Goal: Navigation & Orientation: Find specific page/section

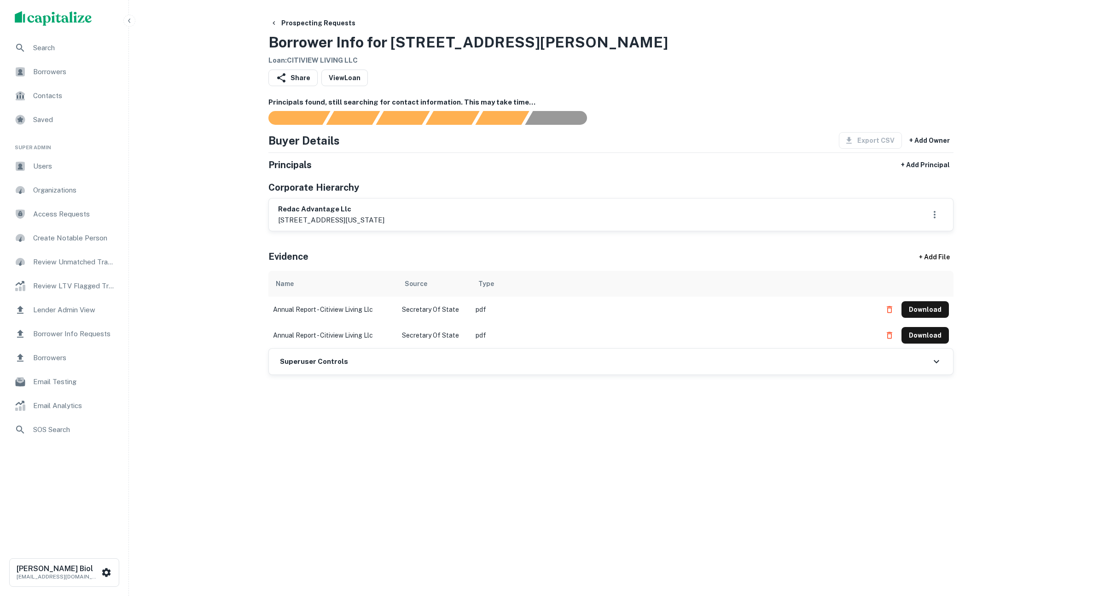
click at [52, 72] on span "Borrowers" at bounding box center [74, 71] width 82 height 11
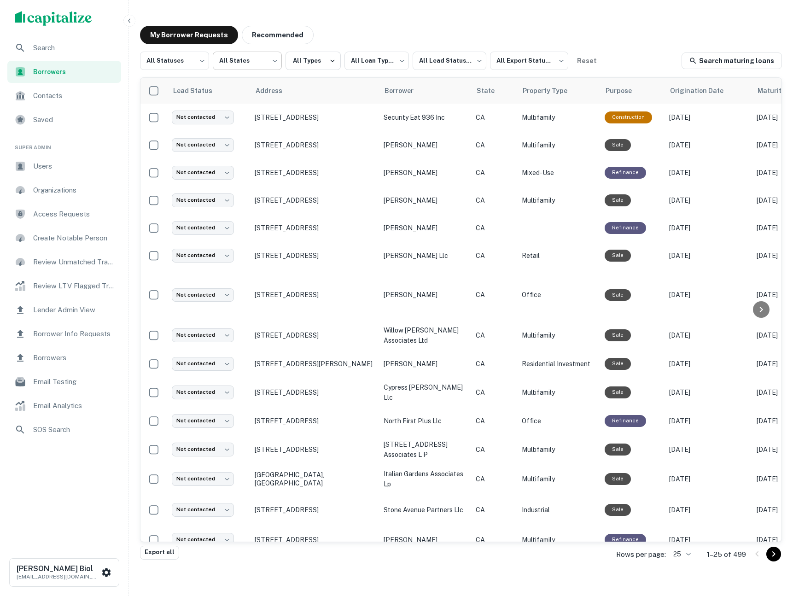
click at [254, 62] on body "**********" at bounding box center [396, 298] width 793 height 596
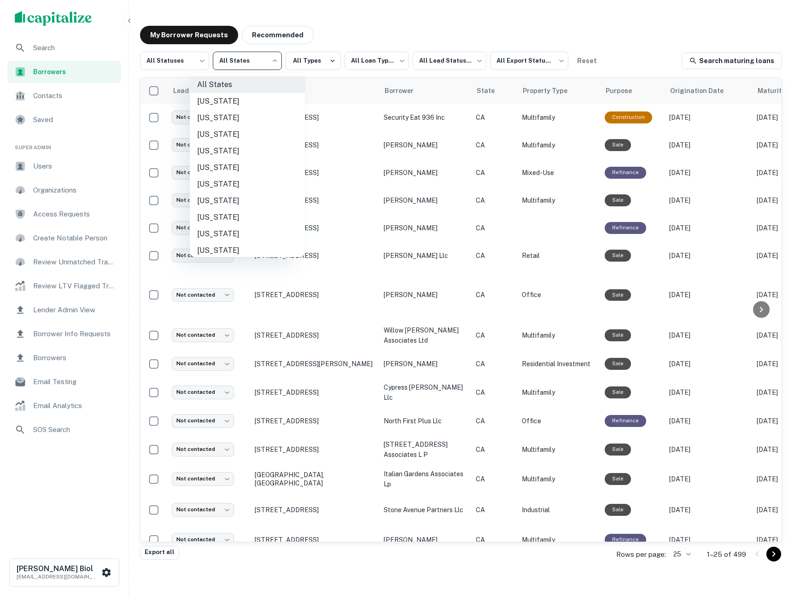
click at [377, 17] on div at bounding box center [400, 298] width 800 height 596
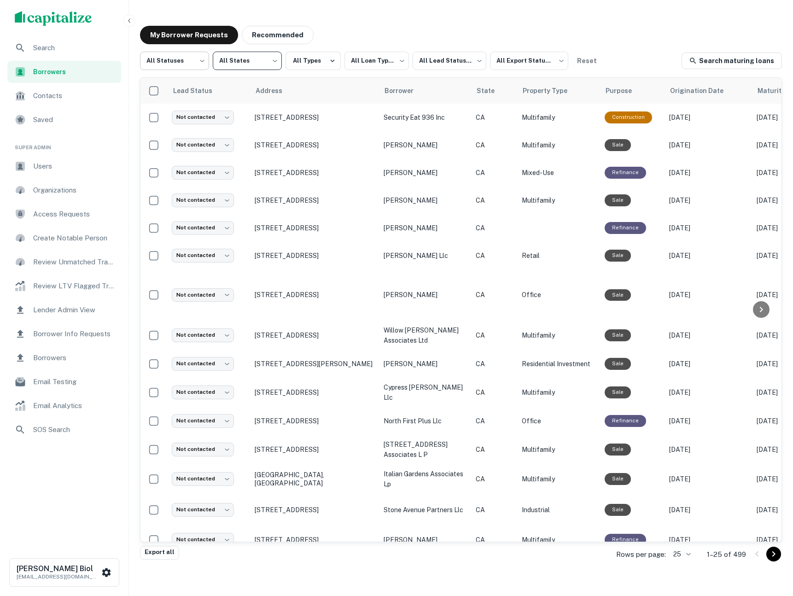
click at [193, 62] on body "**********" at bounding box center [396, 298] width 793 height 596
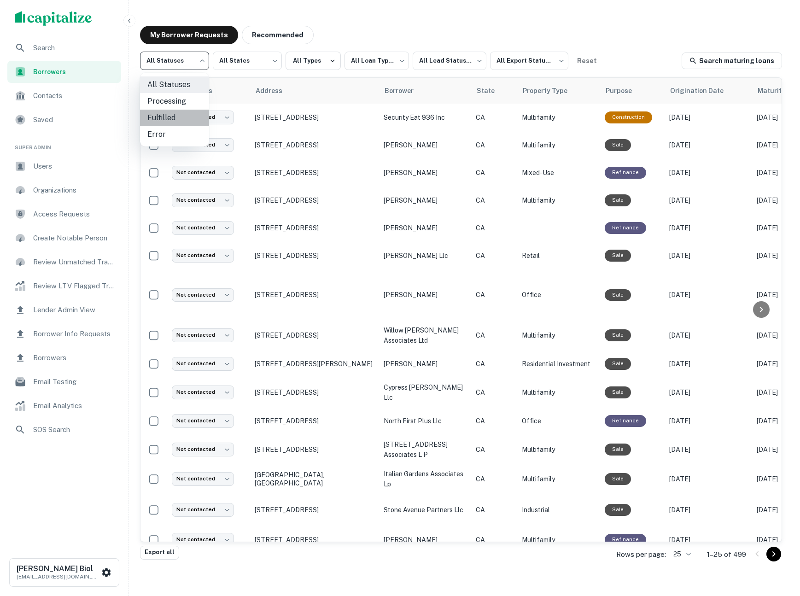
click at [174, 117] on li "Fulfilled" at bounding box center [174, 118] width 69 height 17
type input "*********"
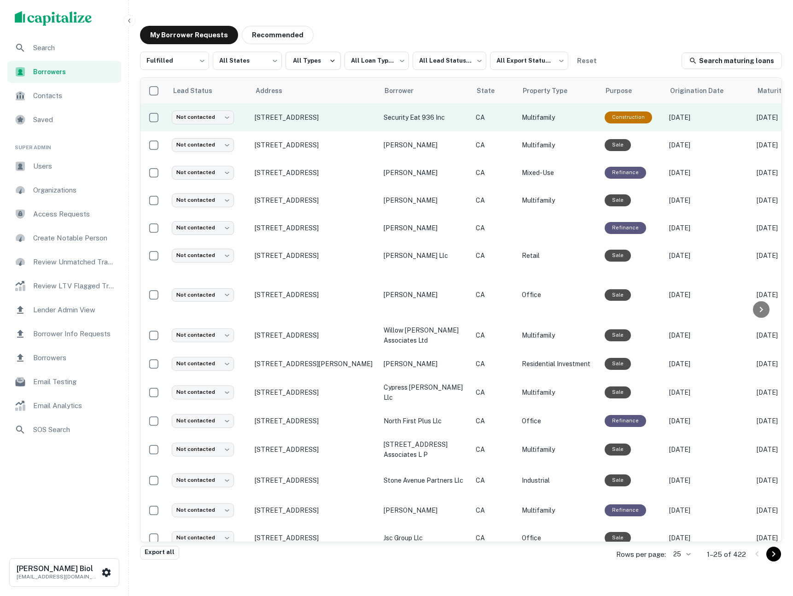
click at [359, 123] on td "630 Lake St San Francisco, CA 94118" at bounding box center [314, 118] width 129 height 28
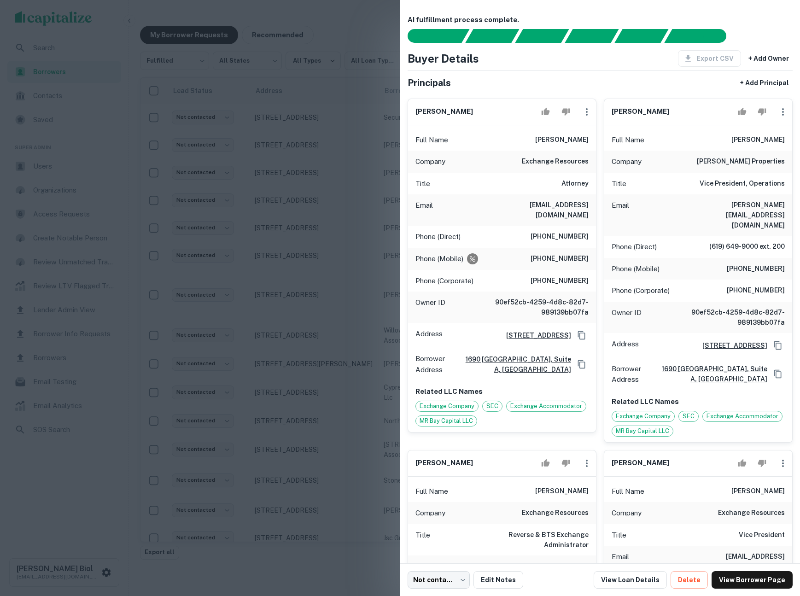
click at [368, 22] on div at bounding box center [400, 298] width 800 height 596
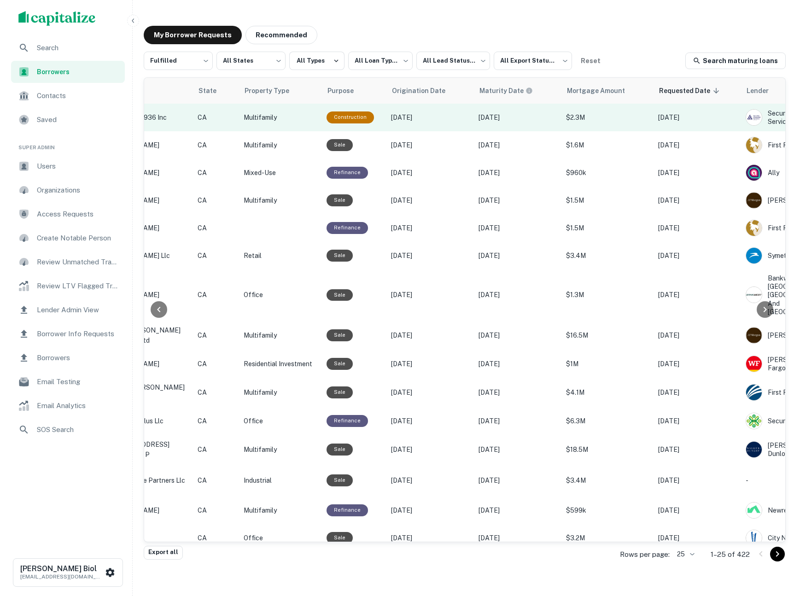
scroll to position [0, 437]
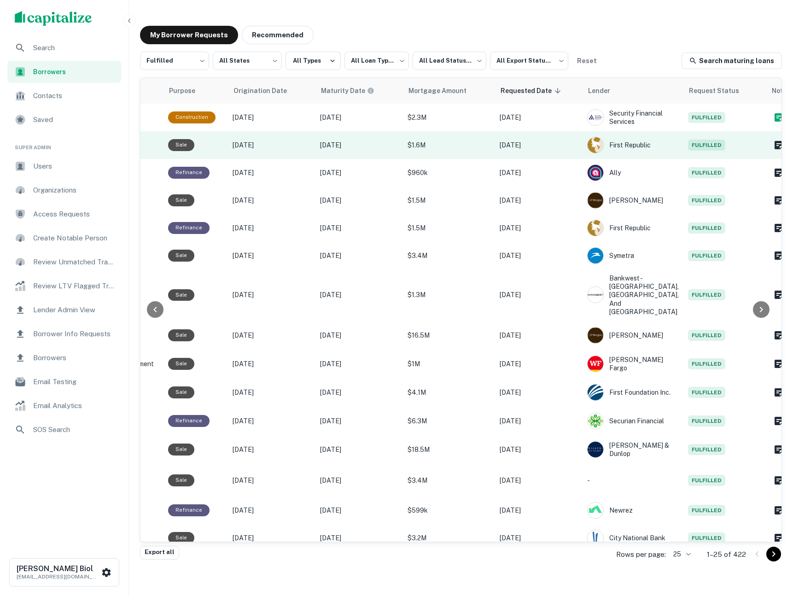
click at [481, 151] on td "$1.6M" at bounding box center [449, 145] width 92 height 28
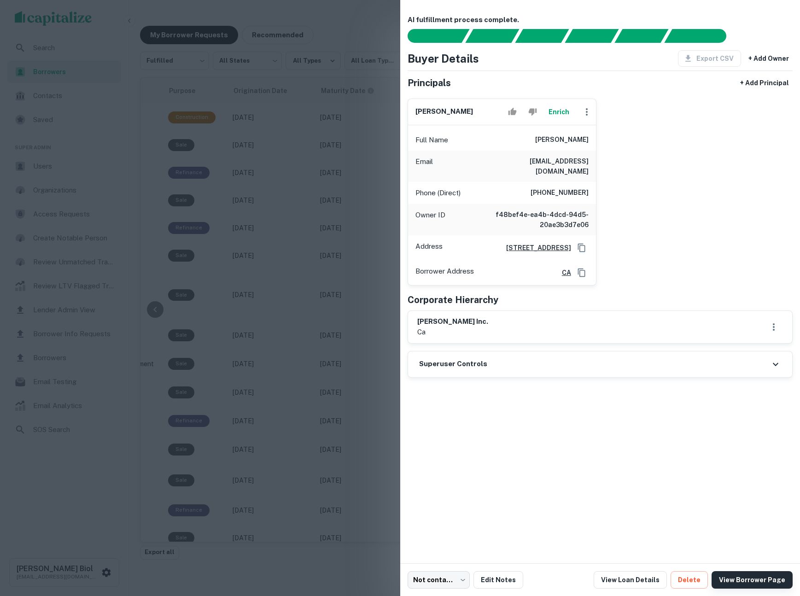
click at [740, 582] on link "View Borrower Page" at bounding box center [752, 580] width 81 height 18
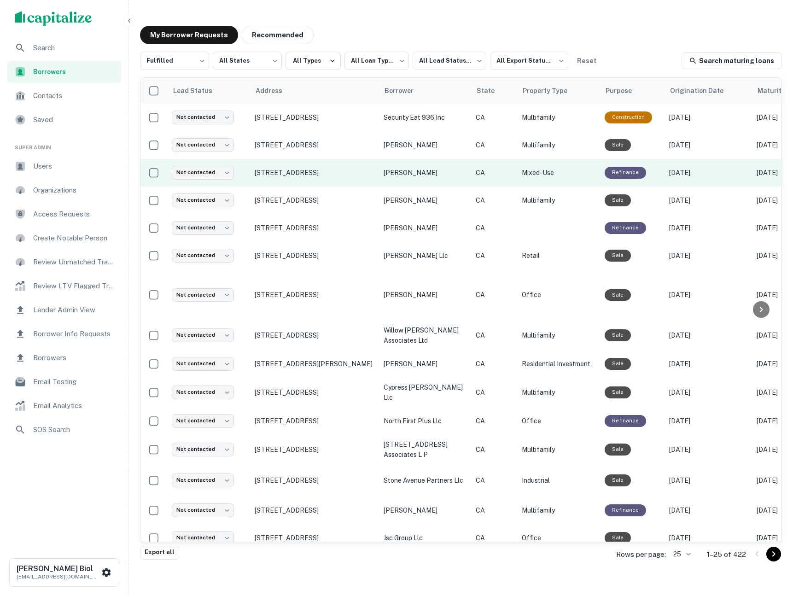
click at [362, 180] on td "[STREET_ADDRESS]" at bounding box center [314, 173] width 129 height 28
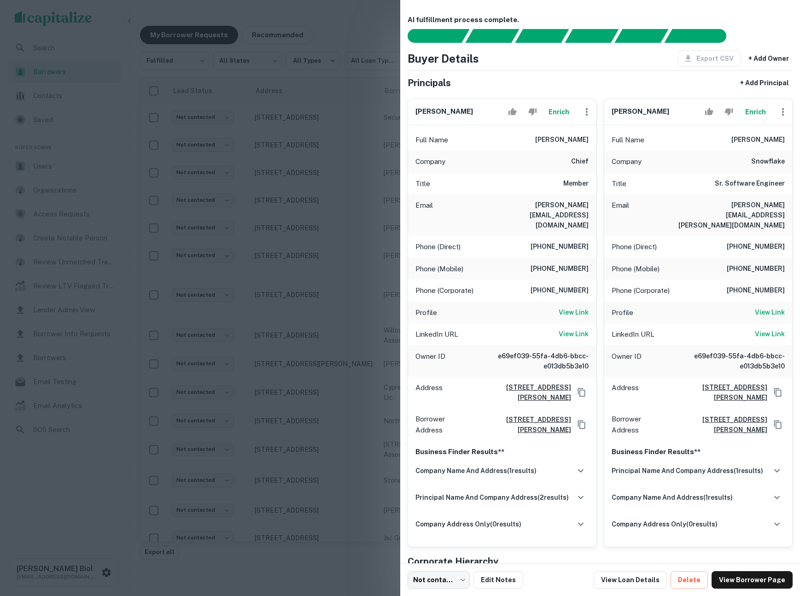
click at [351, 224] on div at bounding box center [400, 298] width 800 height 596
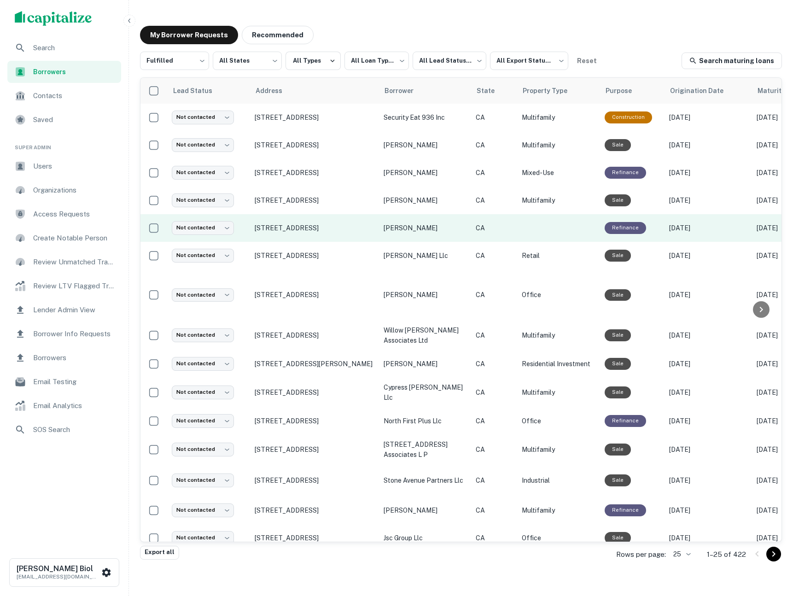
click at [353, 237] on td "[STREET_ADDRESS]" at bounding box center [314, 228] width 129 height 28
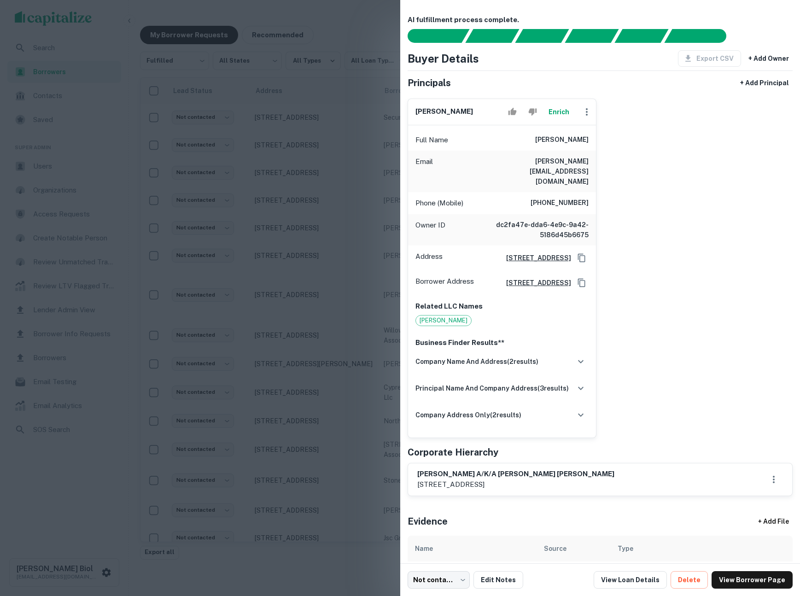
scroll to position [60, 0]
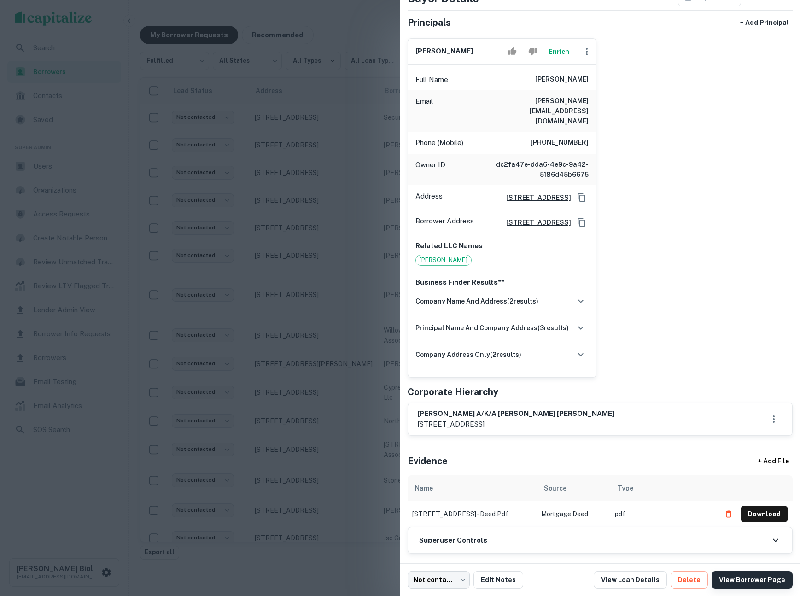
click at [749, 579] on link "View Borrower Page" at bounding box center [752, 580] width 81 height 18
